Goal: Transaction & Acquisition: Purchase product/service

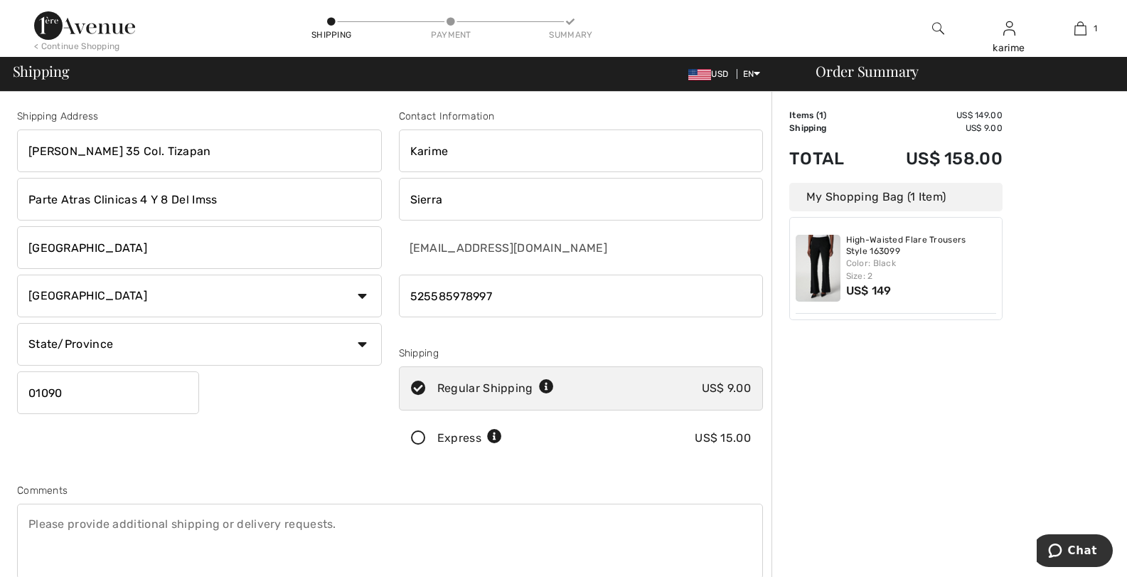
click at [289, 357] on select "State/Province Aguascalientes Baja California Norte Baja California Sur Campech…" at bounding box center [199, 344] width 365 height 43
select select "DIF"
click at [17, 323] on select "State/Province Aguascalientes Baja California Norte Baja California Sur Campech…" at bounding box center [199, 344] width 365 height 43
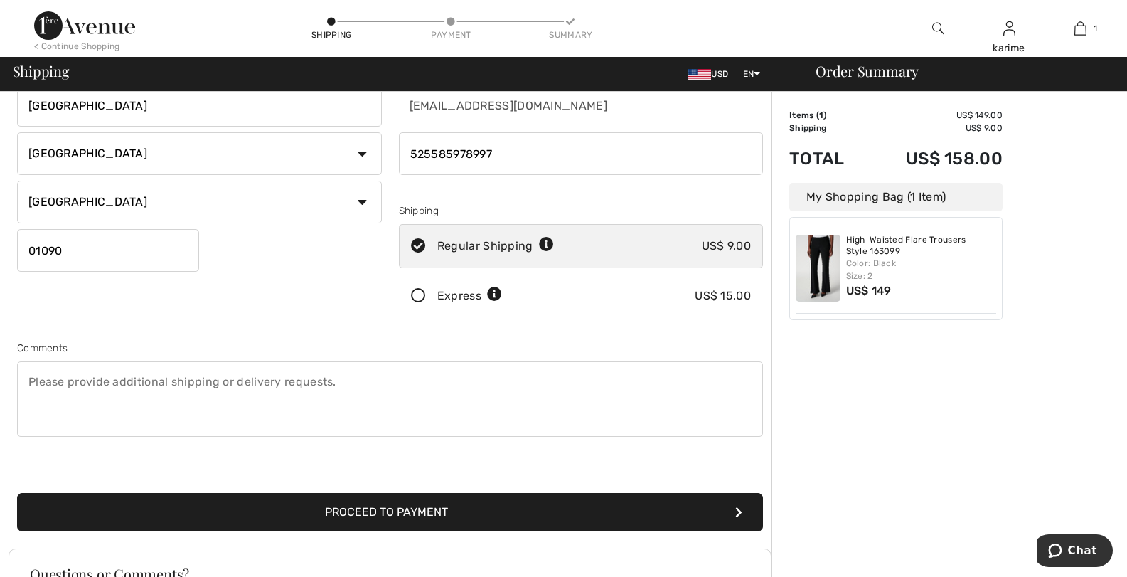
scroll to position [213, 0]
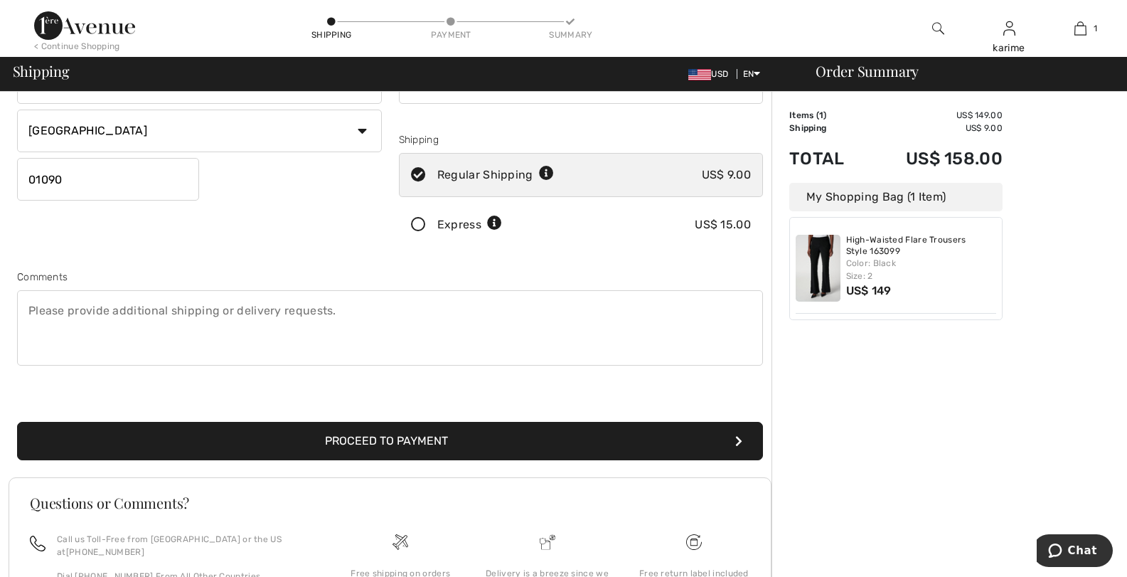
click at [210, 309] on textarea at bounding box center [390, 327] width 746 height 75
type textarea "entre Melchor Ocampo y Guerrero"
click at [330, 446] on button "Proceed to Payment" at bounding box center [390, 441] width 746 height 38
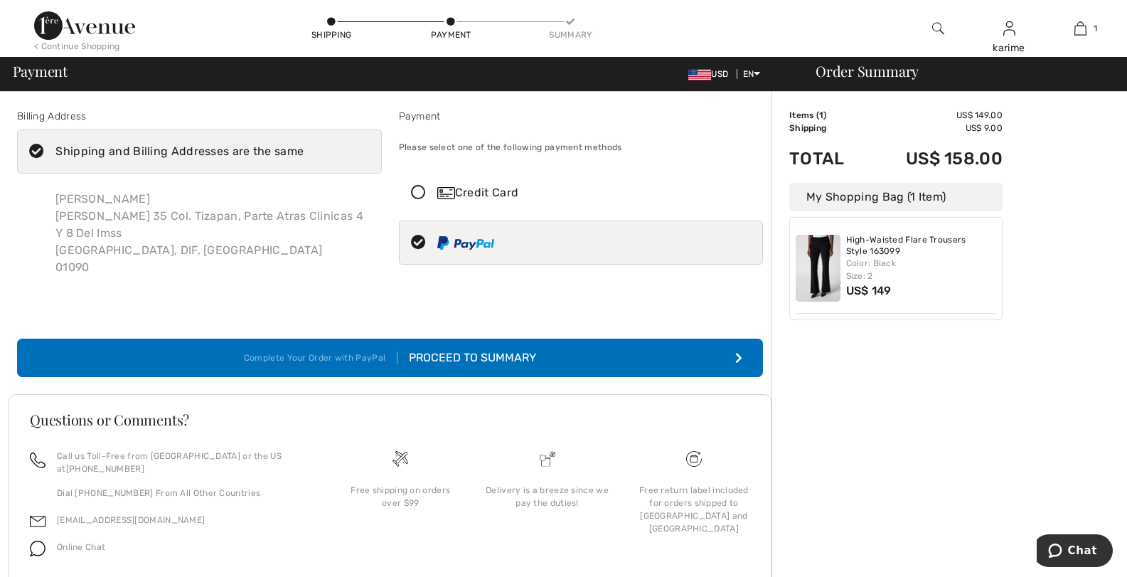
click at [467, 357] on div "Proceed to Summary" at bounding box center [467, 357] width 139 height 17
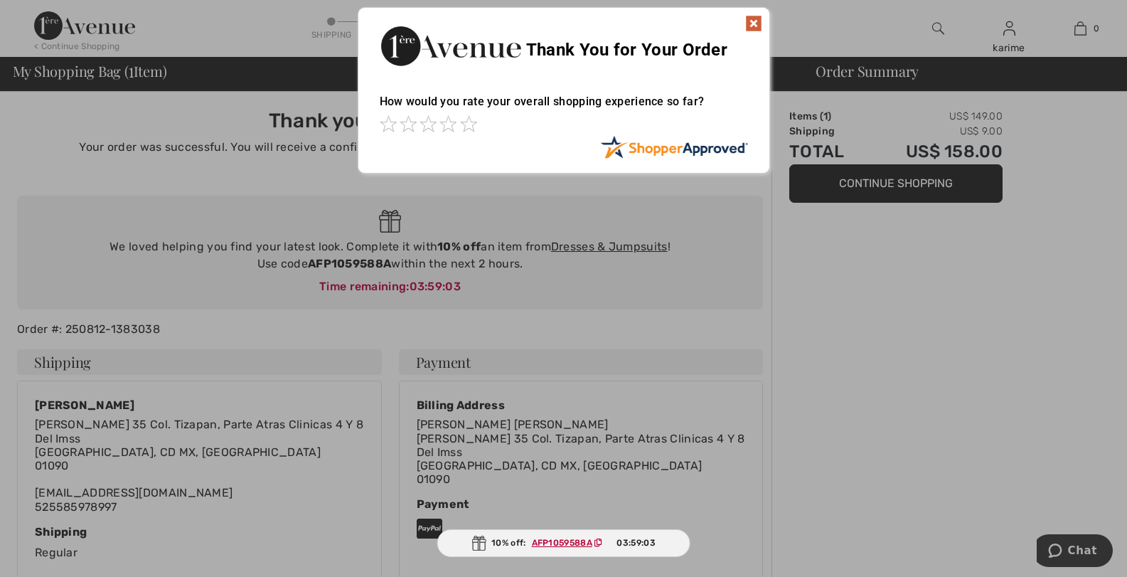
click at [758, 29] on img at bounding box center [753, 23] width 17 height 17
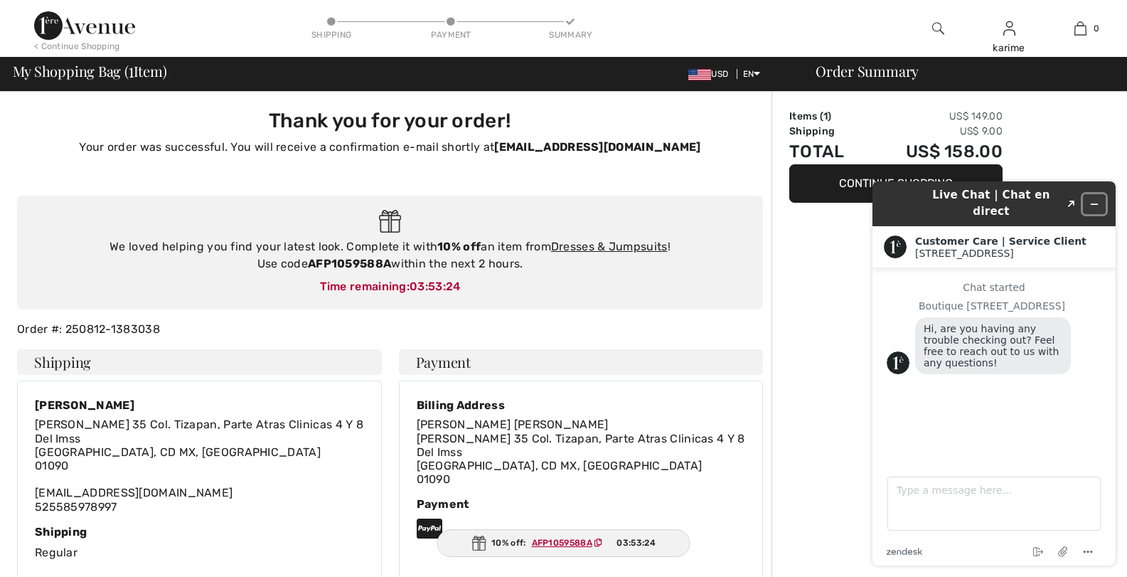
click at [1100, 200] on button "Minimize widget" at bounding box center [1094, 204] width 23 height 20
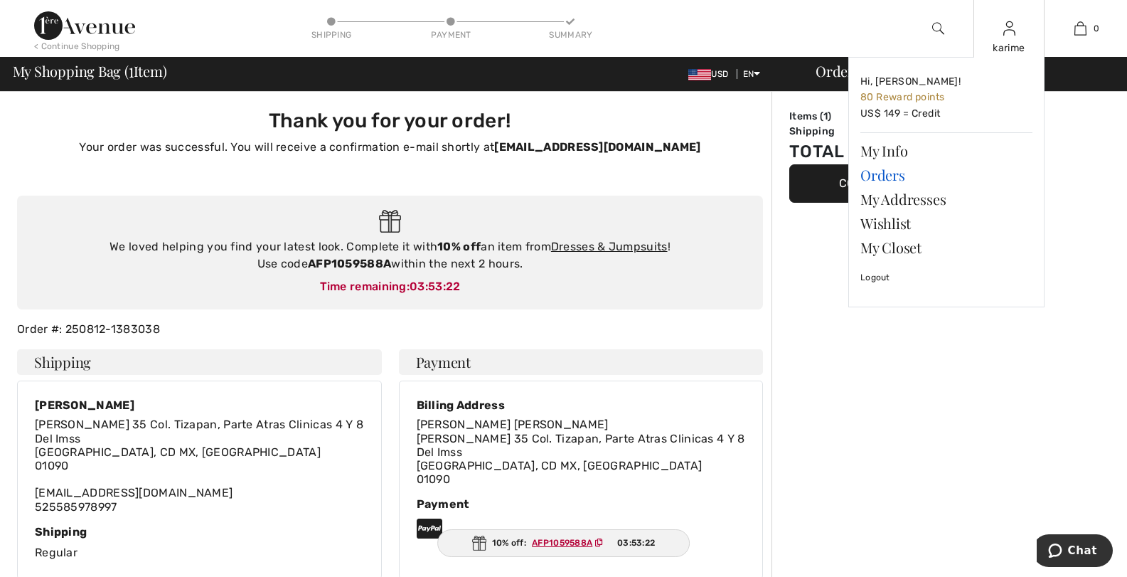
click at [890, 174] on link "Orders" at bounding box center [947, 175] width 172 height 24
